Goal: Transaction & Acquisition: Purchase product/service

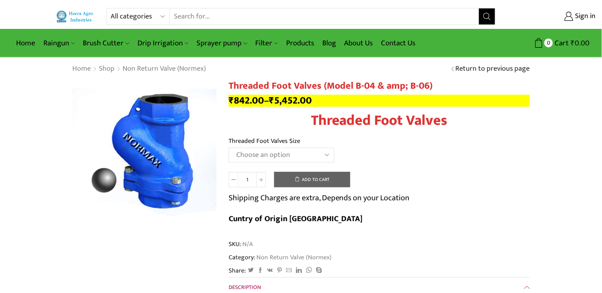
click at [162, 16] on select "All categories Accessories Air Release Valve Brush Cutter Domestic Use Drip Irr…" at bounding box center [140, 16] width 59 height 16
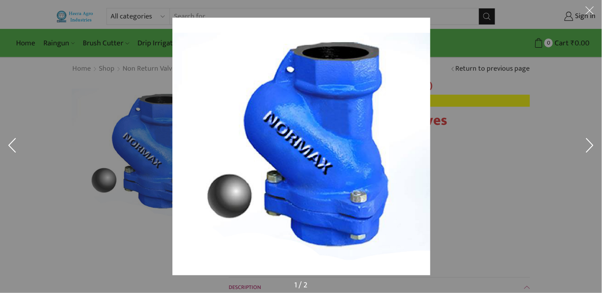
click at [521, 104] on div at bounding box center [473, 164] width 602 height 293
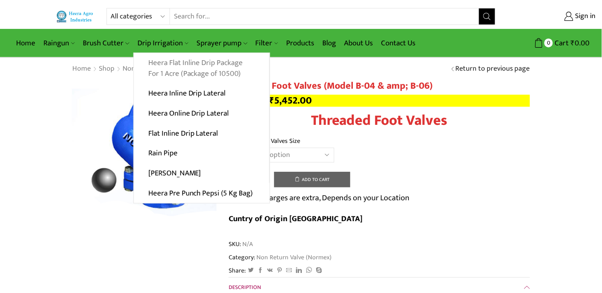
click at [187, 67] on link "Heera Flat Inline Drip Package For 1 Acre (Package of 10500)" at bounding box center [201, 68] width 135 height 31
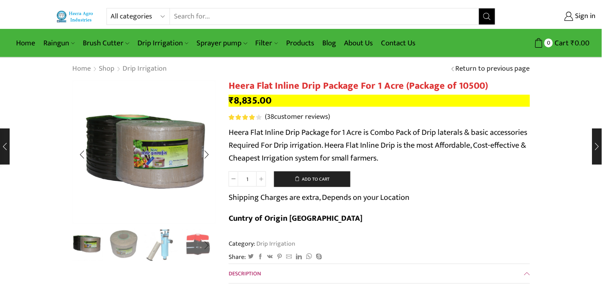
click at [114, 239] on img "2 / 10" at bounding box center [123, 244] width 33 height 33
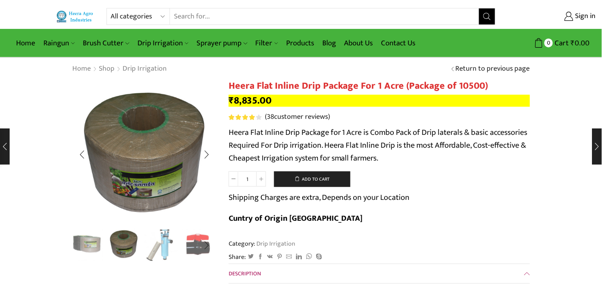
click at [86, 245] on img "1 / 10" at bounding box center [86, 244] width 33 height 33
